Goal: Check status: Check status

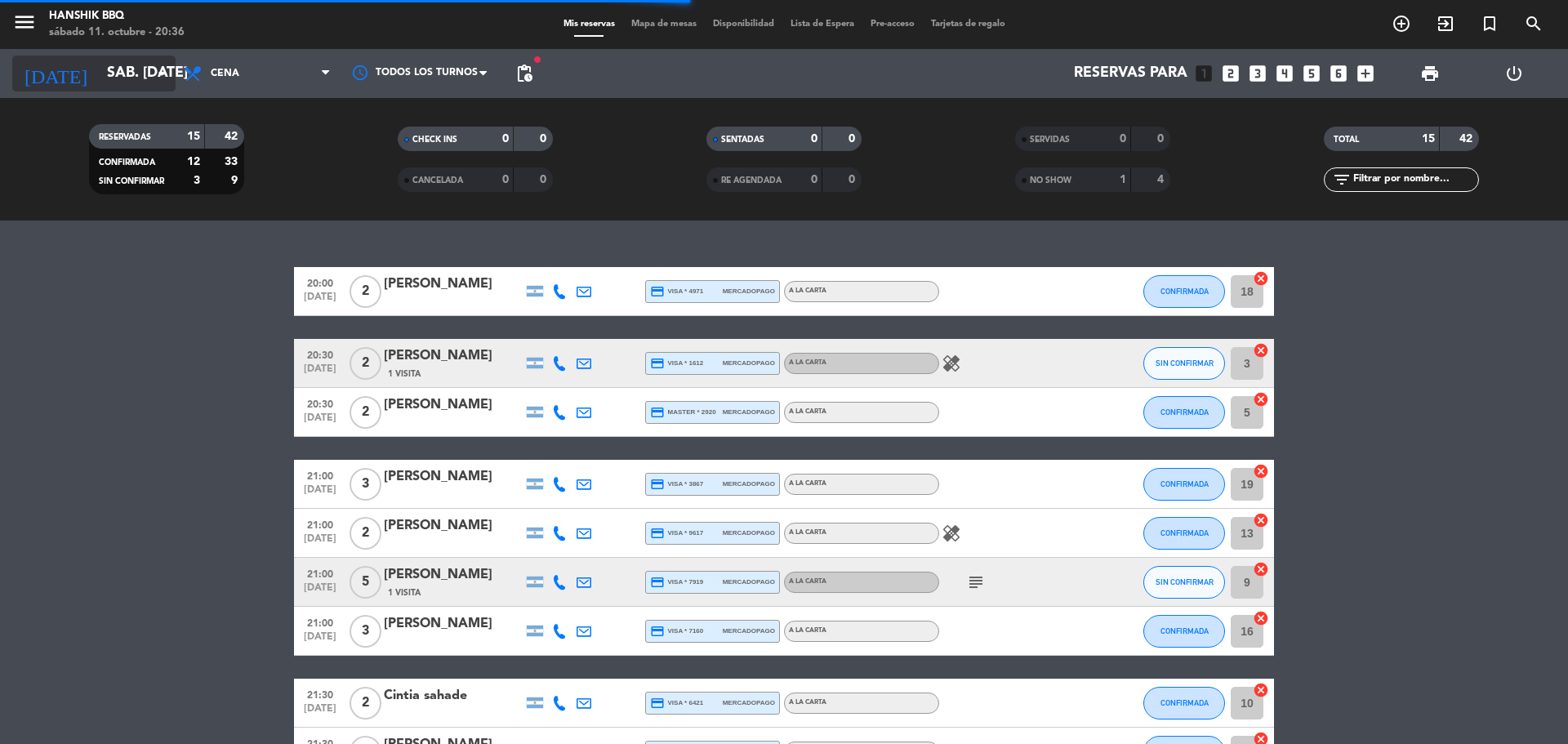
click at [99, 85] on input "sáb. [DATE]" at bounding box center [194, 73] width 190 height 32
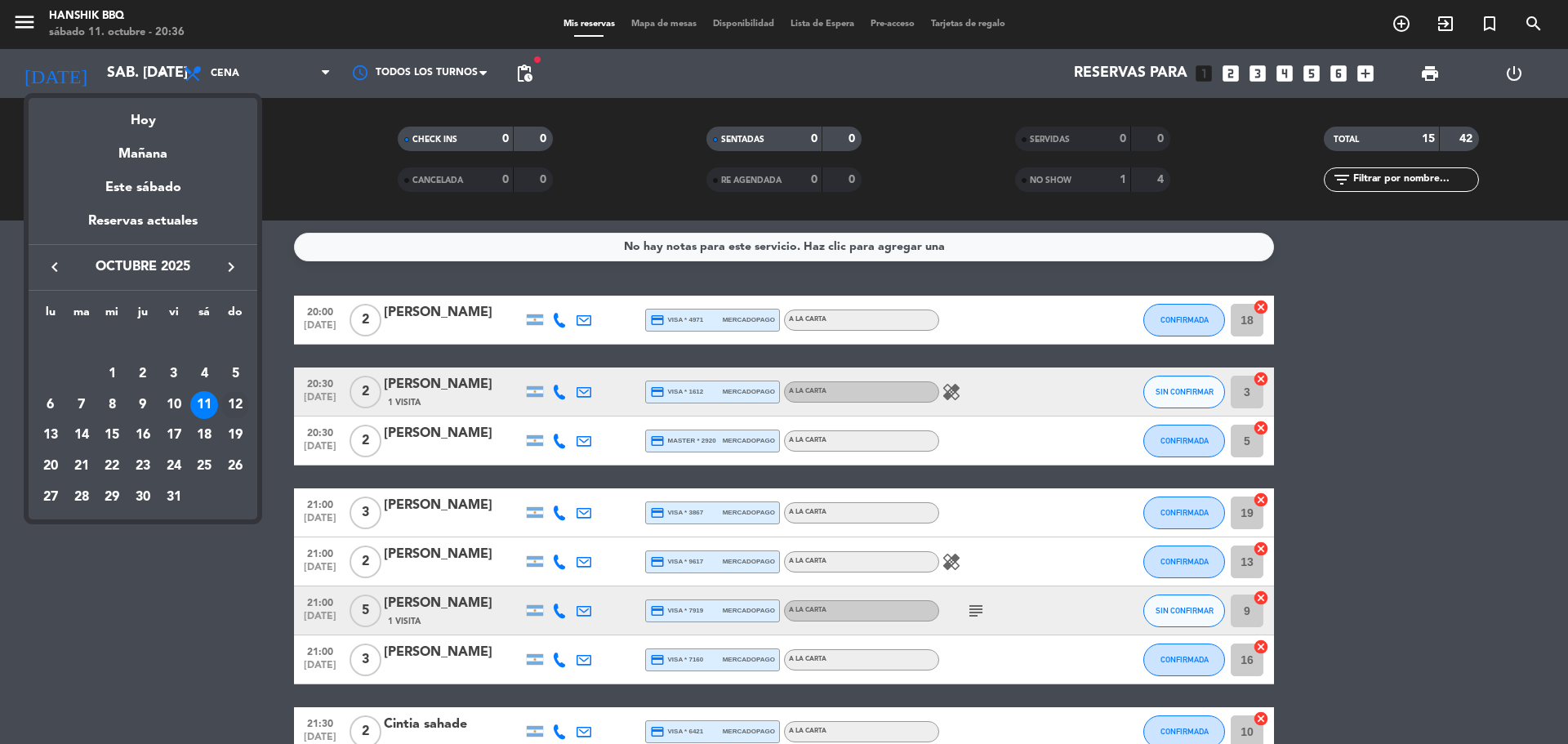
click at [230, 398] on div "12" at bounding box center [235, 405] width 28 height 28
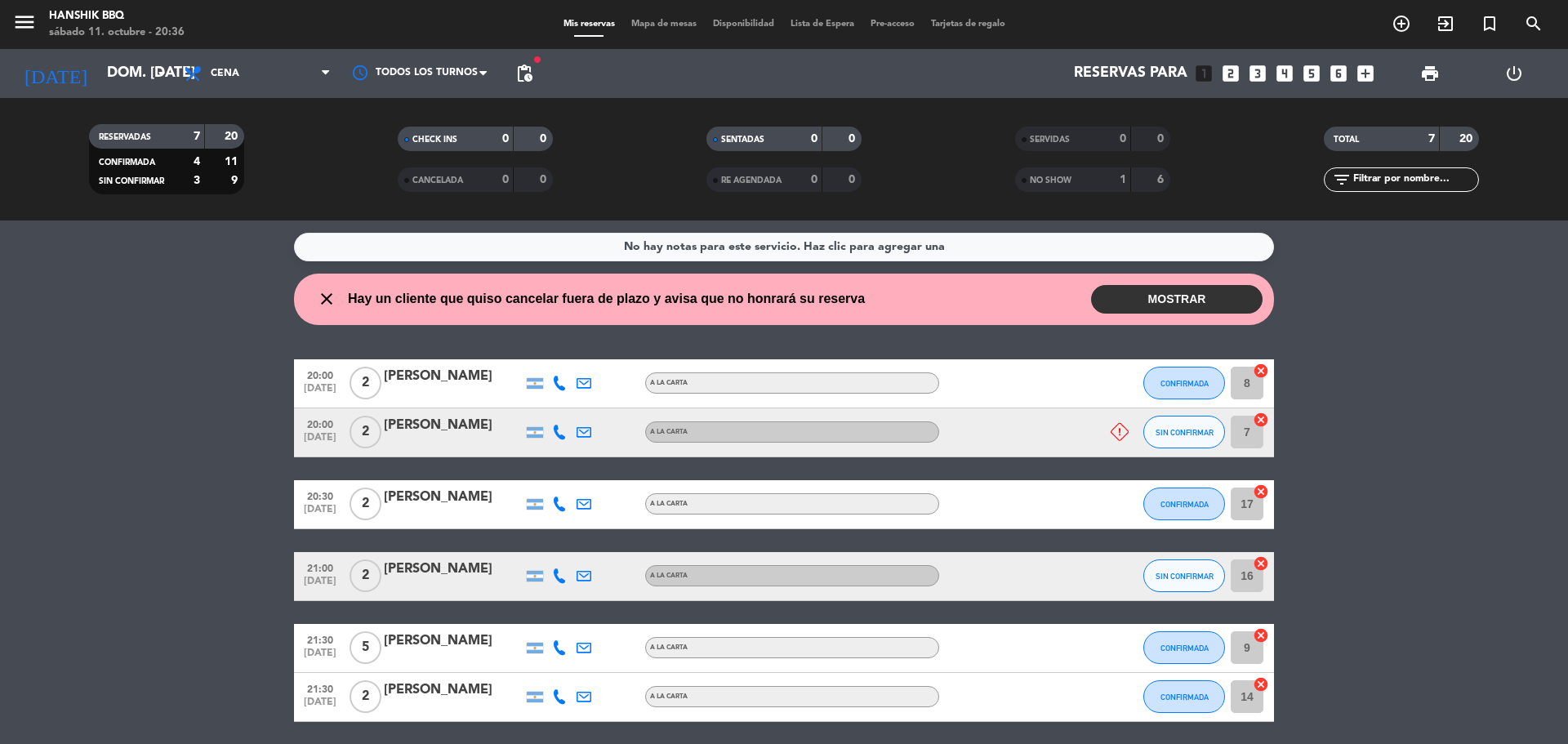
click at [1162, 297] on button "MOSTRAR" at bounding box center [1176, 299] width 171 height 29
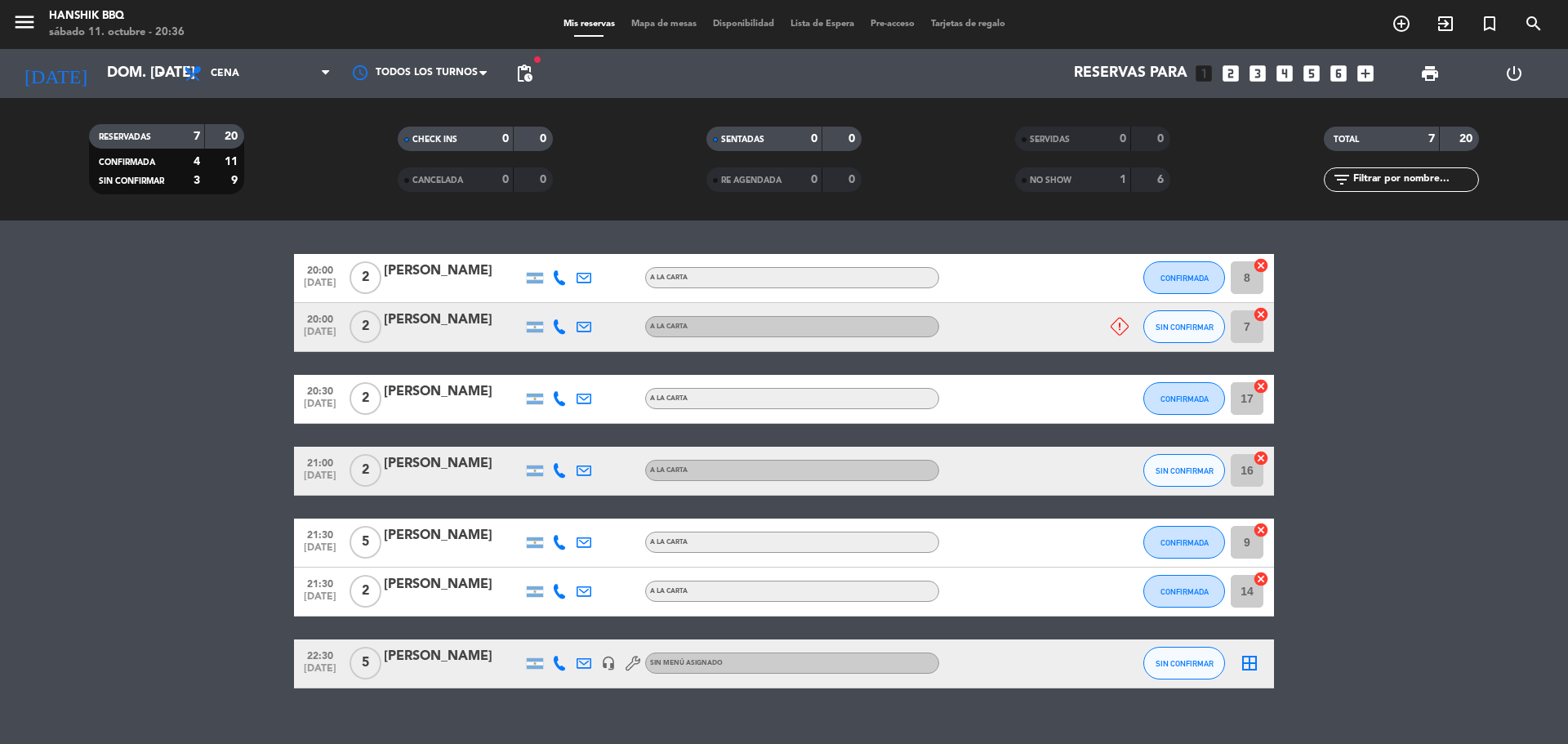
scroll to position [209, 0]
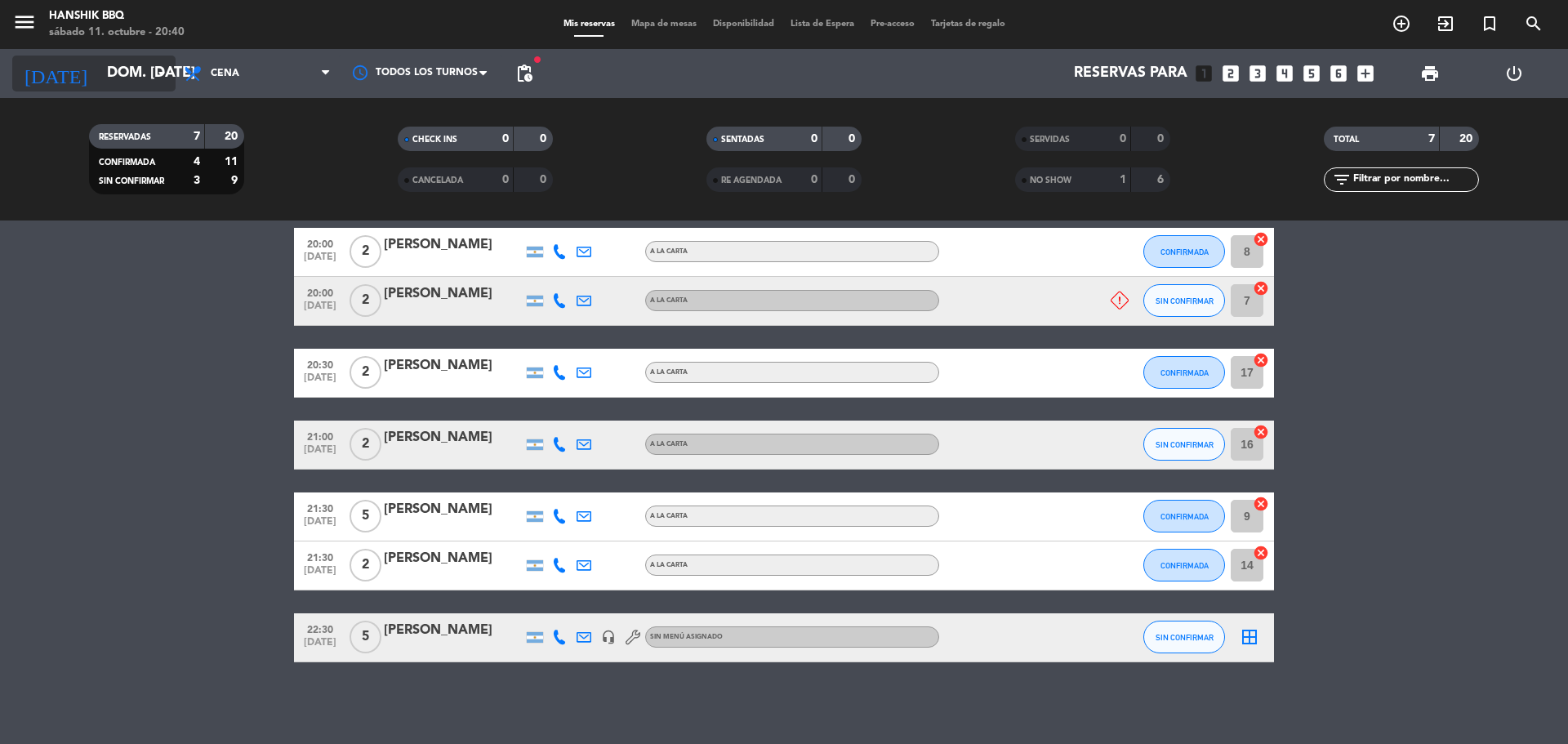
click at [147, 70] on input "dom. [DATE]" at bounding box center [194, 73] width 190 height 32
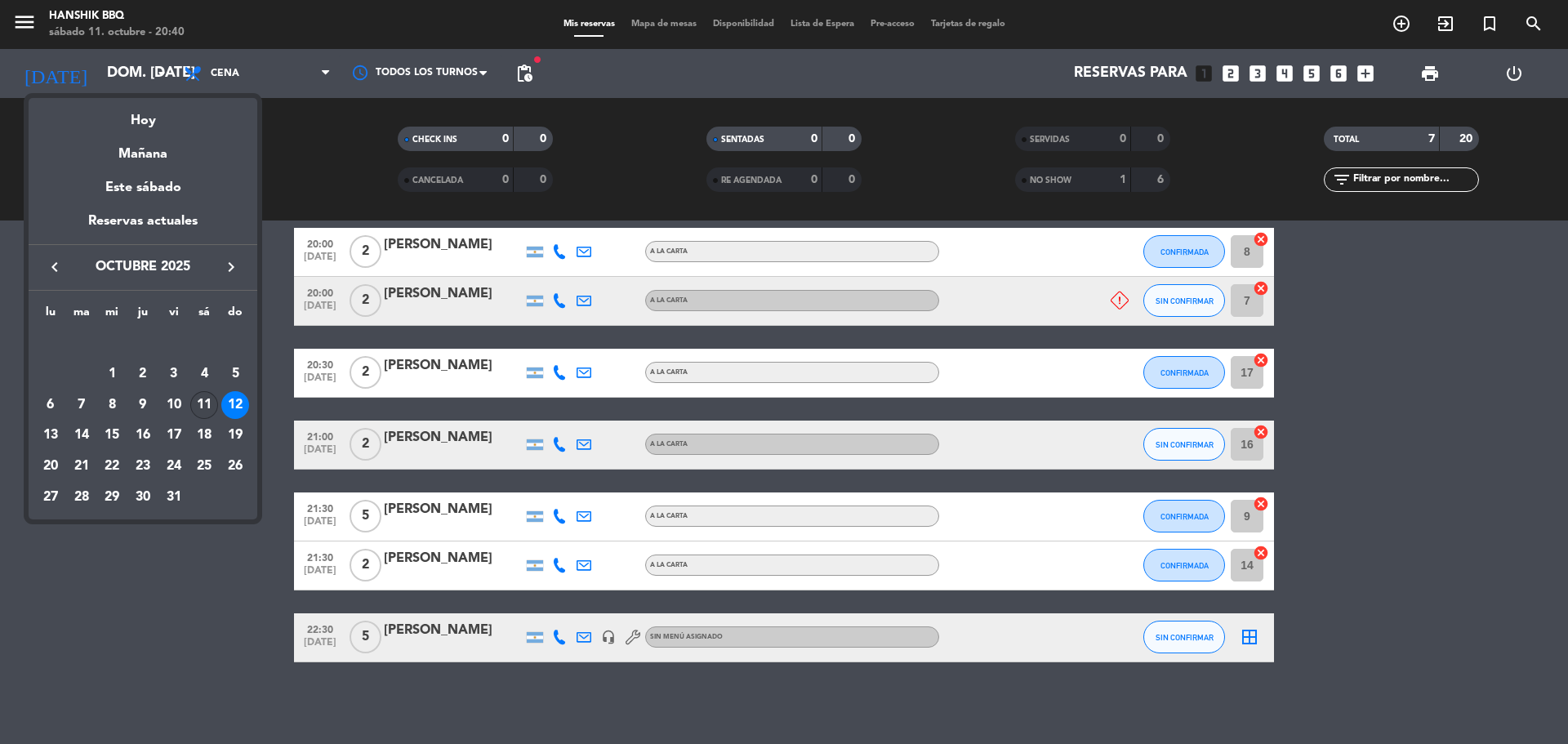
click at [204, 415] on div "11" at bounding box center [204, 405] width 28 height 28
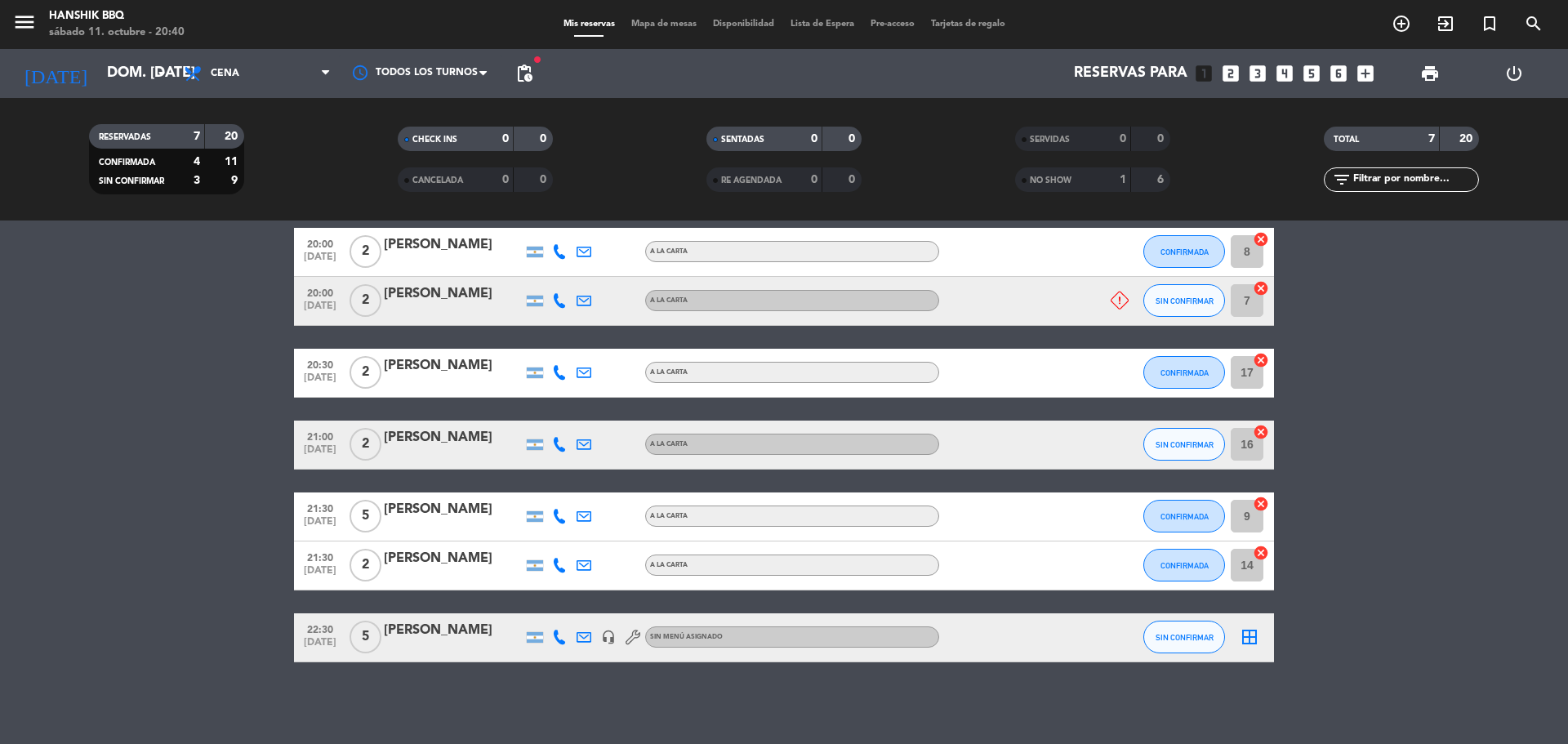
type input "sáb. [DATE]"
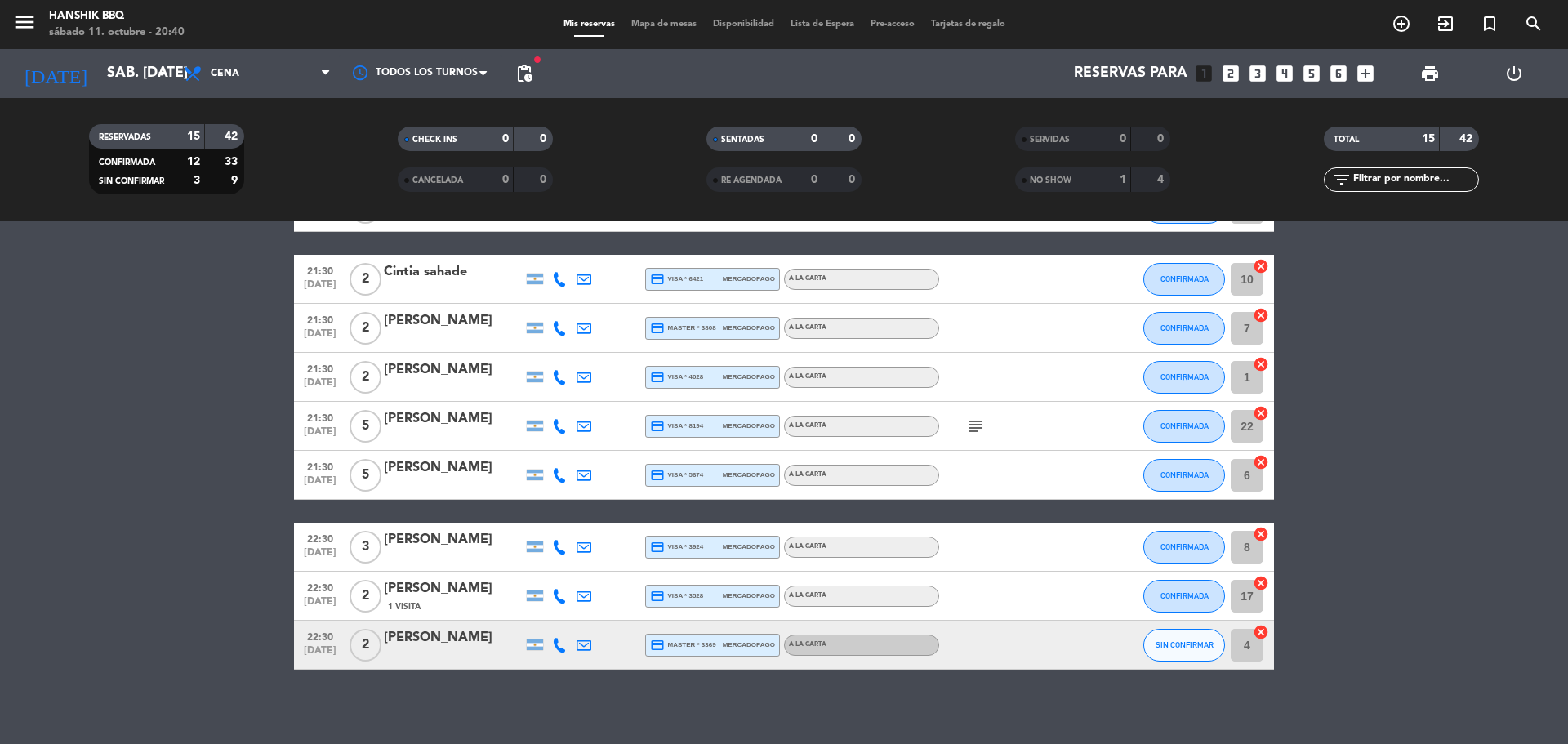
scroll to position [460, 0]
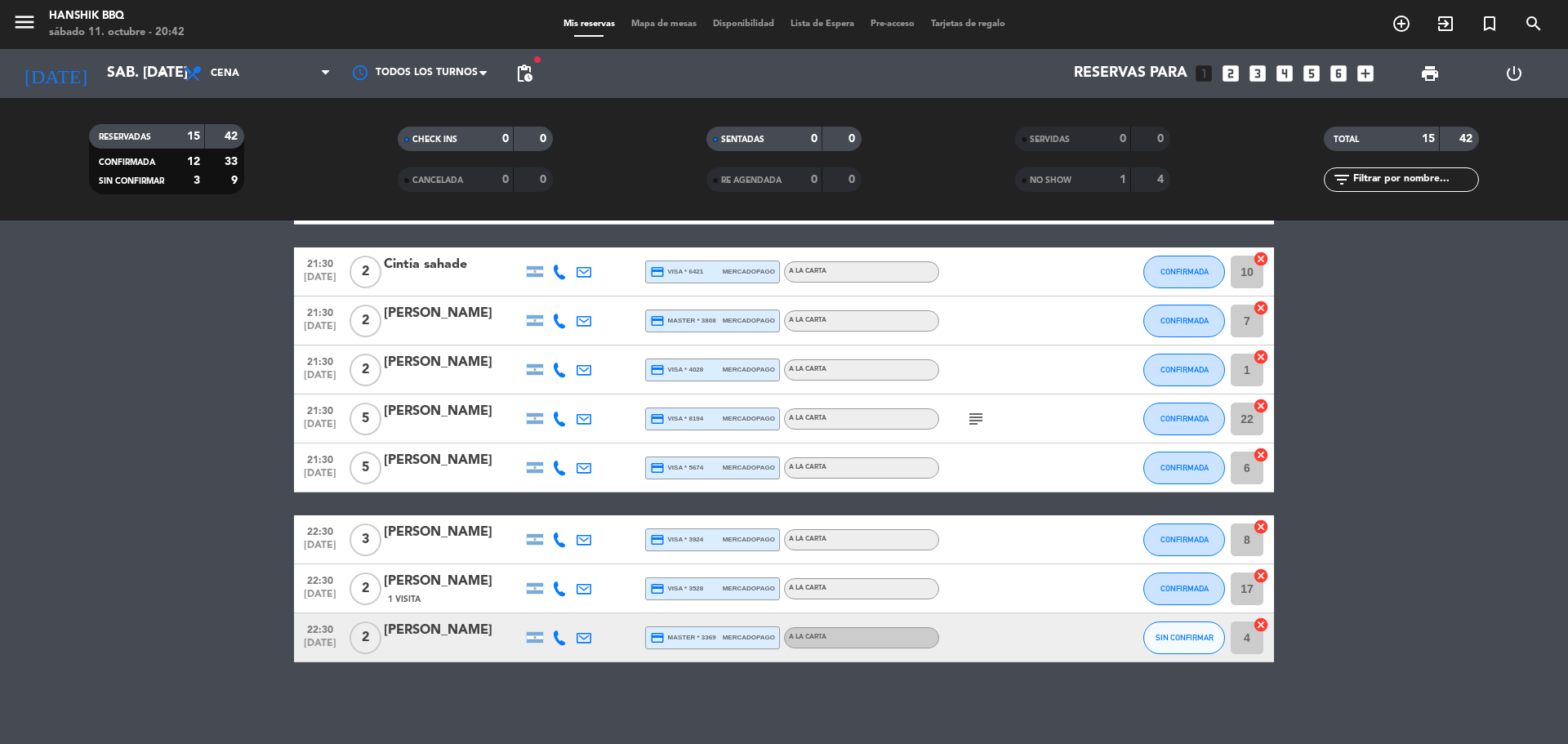
click at [50, 405] on bookings-row "20:00 [DATE] 2 Jazmin credit_card visa * 4971 mercadopago A LA CARTA CONFIRMADA…" at bounding box center [784, 249] width 1568 height 826
click at [555, 640] on icon at bounding box center [559, 637] width 15 height 15
click at [0, 512] on bookings-row "20:00 [DATE] 2 Jazmin credit_card visa * 4971 mercadopago A LA CARTA CONFIRMADA…" at bounding box center [784, 249] width 1568 height 826
